Goal: Complete application form

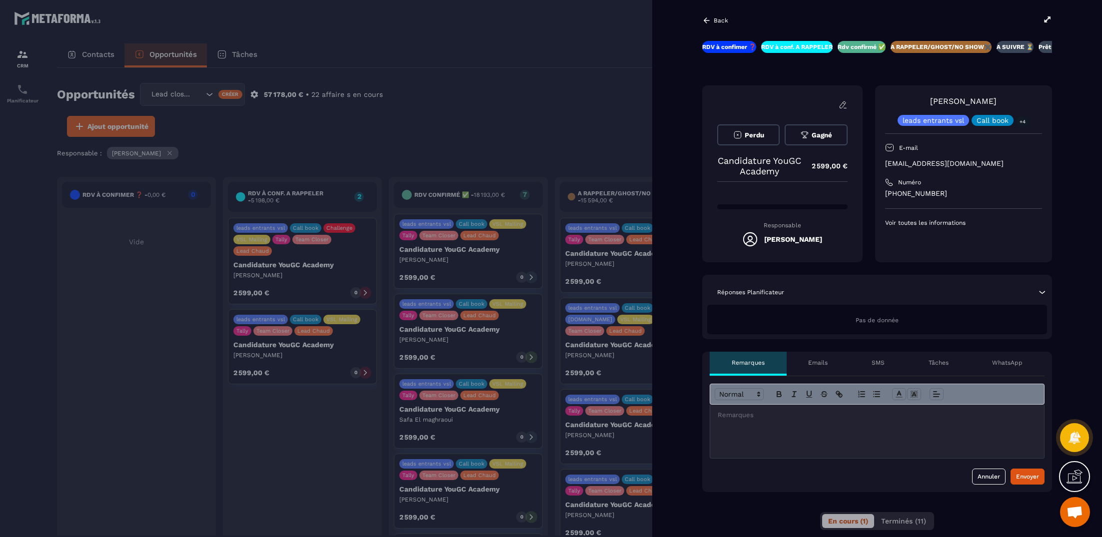
scroll to position [0, 43]
click at [744, 425] on div at bounding box center [877, 431] width 334 height 53
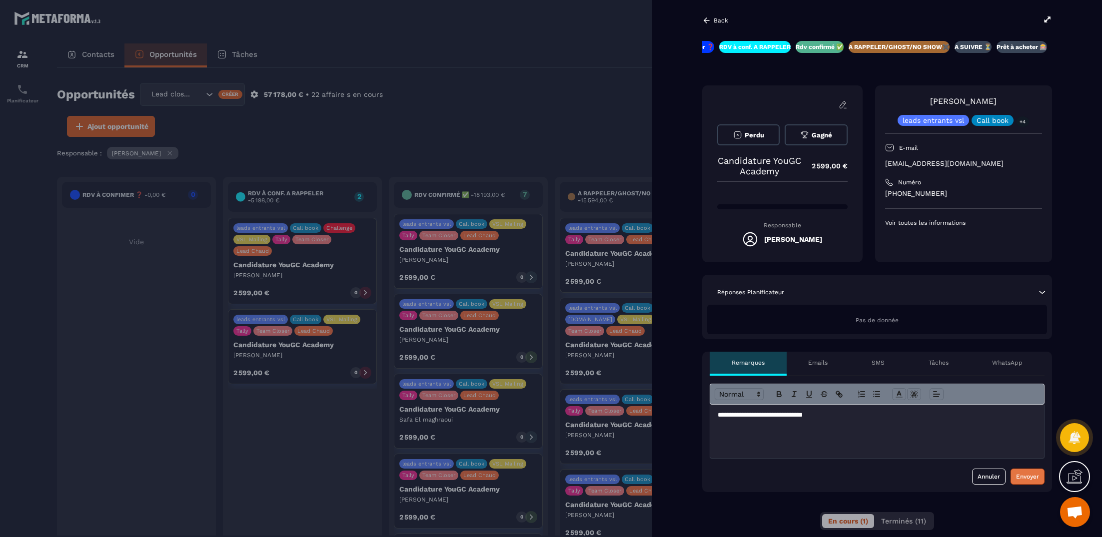
click at [1025, 470] on button "Envoyer" at bounding box center [1027, 477] width 34 height 16
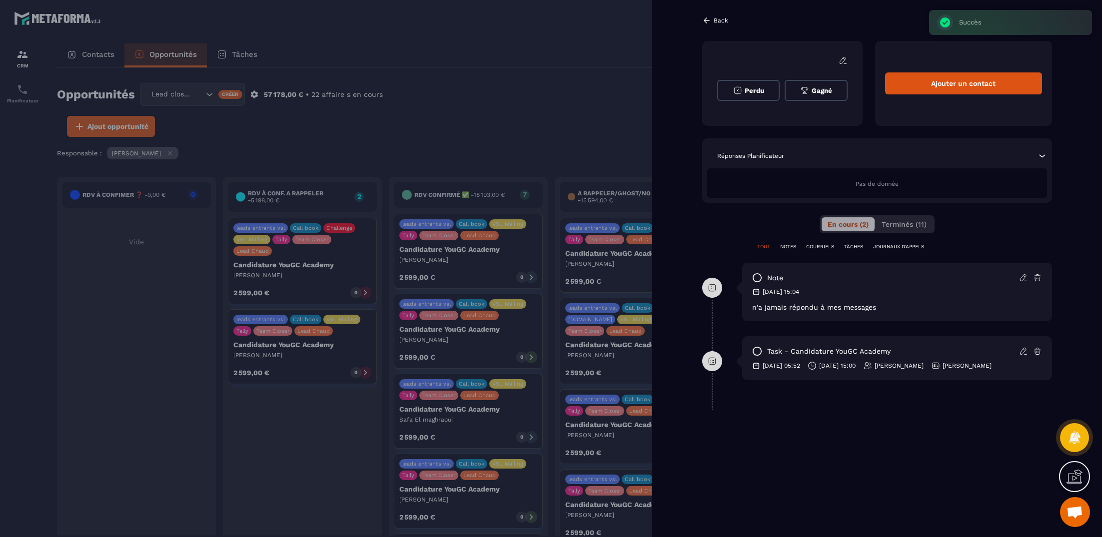
click at [613, 116] on div at bounding box center [551, 268] width 1102 height 537
